Goal: Check status: Check status

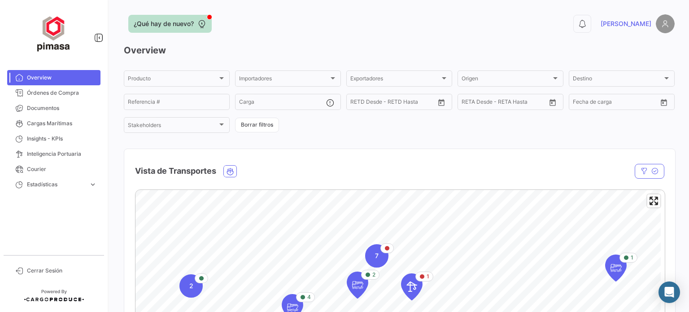
click at [182, 30] on button "¿Qué hay de nuevo?" at bounding box center [169, 24] width 83 height 18
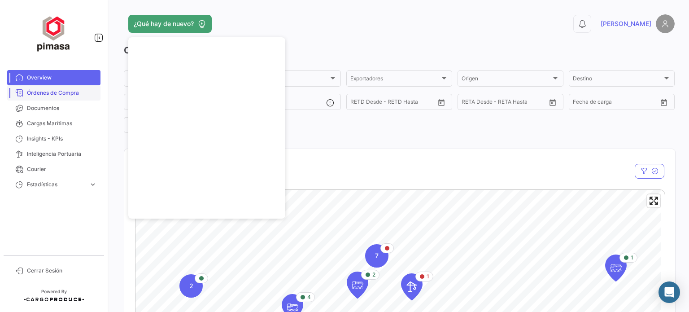
click at [47, 93] on span "Órdenes de Compra" at bounding box center [62, 93] width 70 height 8
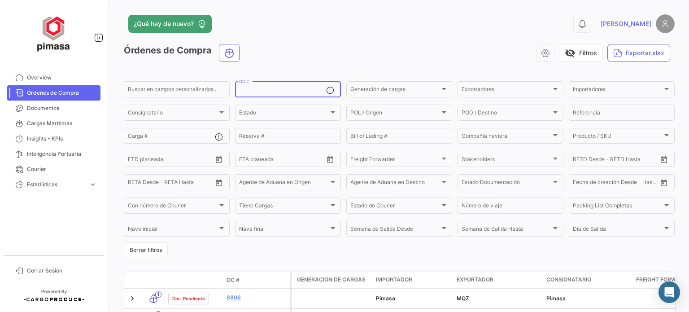
click at [272, 94] on input "OC #" at bounding box center [282, 90] width 87 height 6
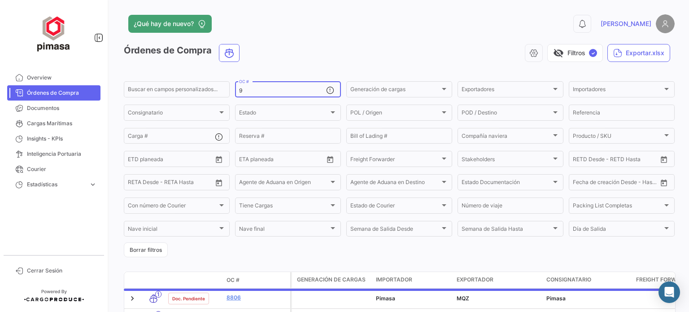
type input "9"
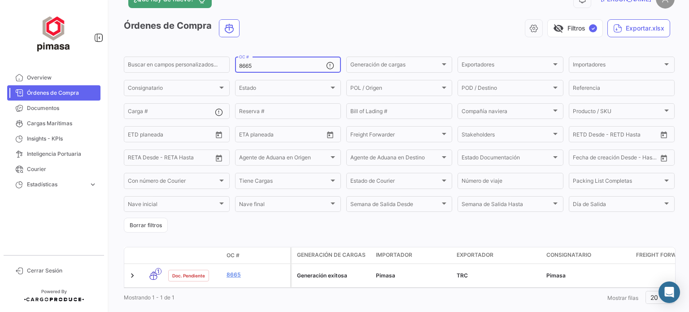
scroll to position [45, 0]
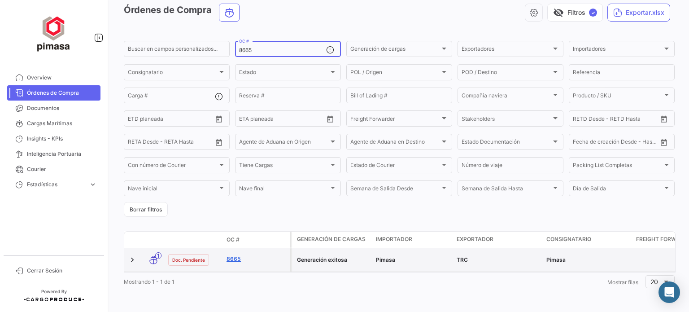
type input "8665"
click at [231, 255] on link "8665" at bounding box center [257, 259] width 60 height 8
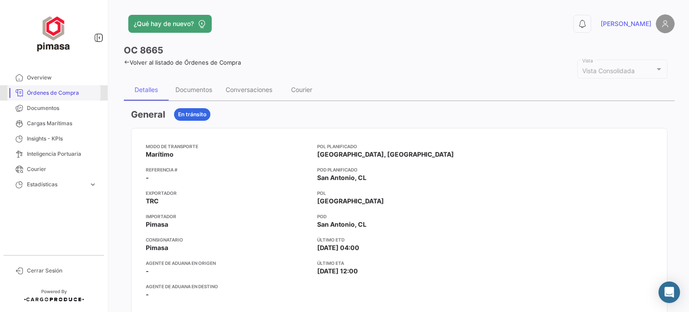
click at [57, 95] on span "Órdenes de Compra" at bounding box center [62, 93] width 70 height 8
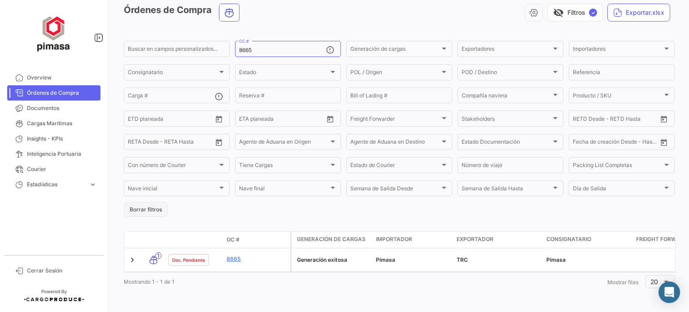
click at [153, 206] on button "Borrar filtros" at bounding box center [146, 209] width 44 height 15
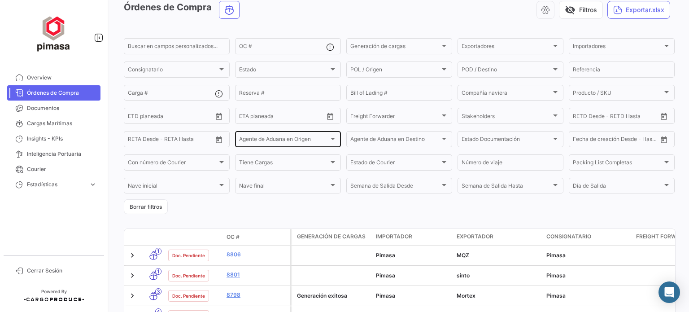
scroll to position [135, 0]
